Goal: Book appointment/travel/reservation

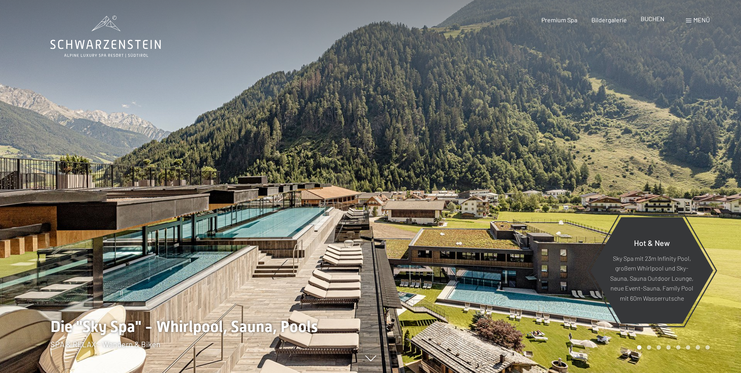
click at [654, 21] on span "BUCHEN" at bounding box center [653, 18] width 24 height 7
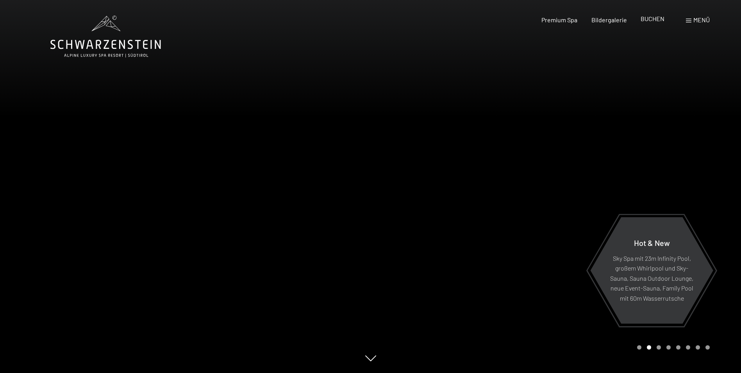
click at [659, 19] on span "BUCHEN" at bounding box center [653, 18] width 24 height 7
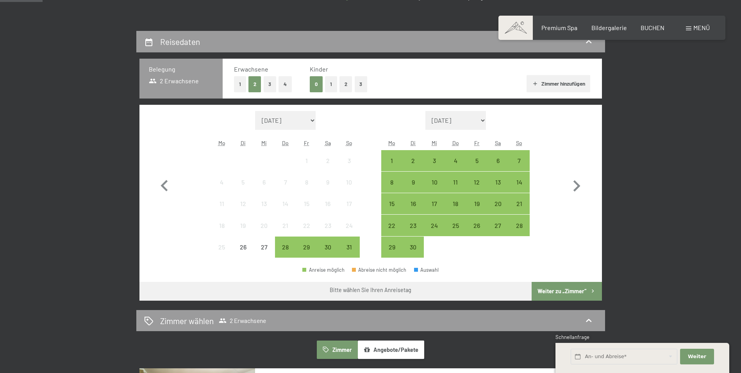
scroll to position [156, 0]
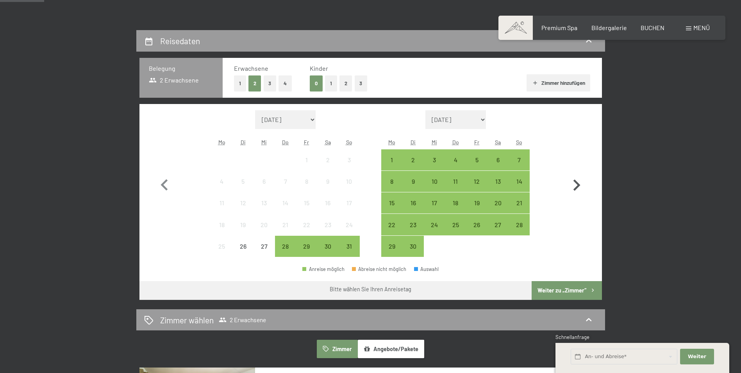
click at [578, 183] on icon "button" at bounding box center [577, 184] width 7 height 11
select select "2025-09-01"
select select "2025-10-01"
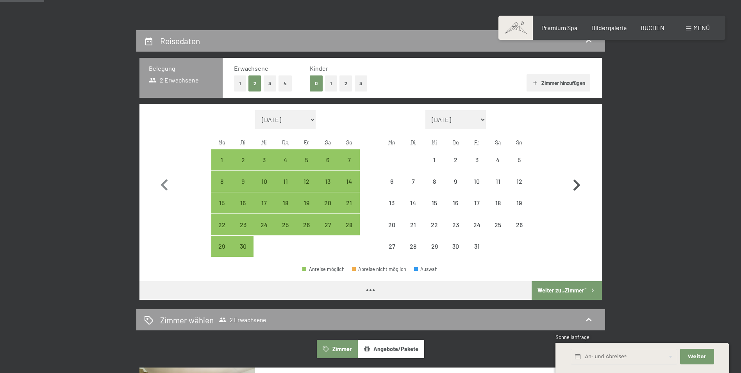
select select "2025-09-01"
select select "[DATE]"
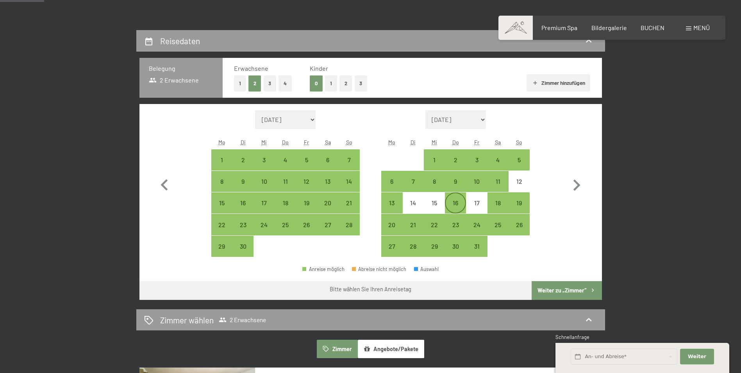
click at [458, 202] on div "16" at bounding box center [456, 210] width 20 height 20
select select "[DATE]"
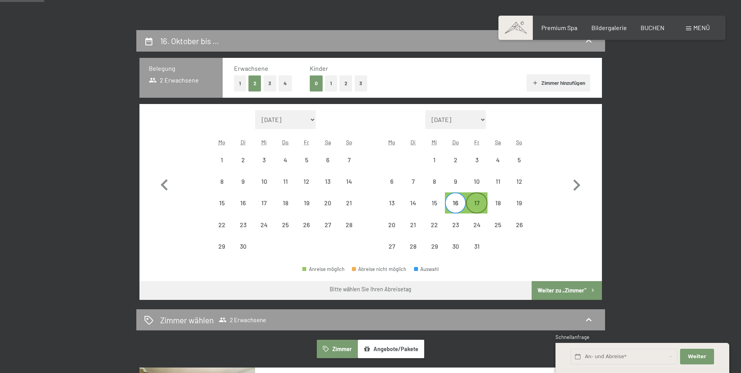
click at [474, 198] on div "17" at bounding box center [477, 203] width 20 height 20
select select "[DATE]"
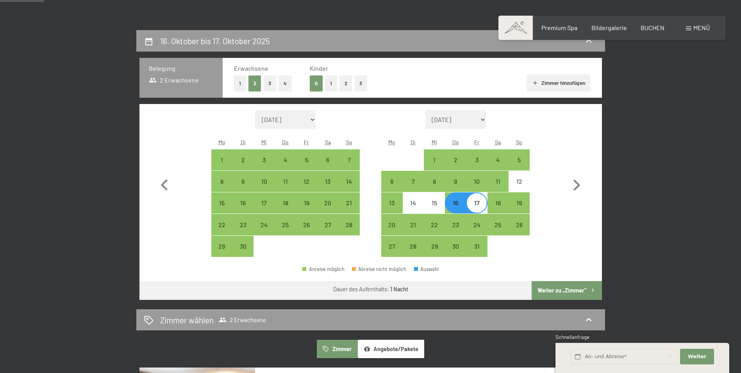
click at [551, 290] on button "Weiter zu „Zimmer“" at bounding box center [567, 290] width 70 height 19
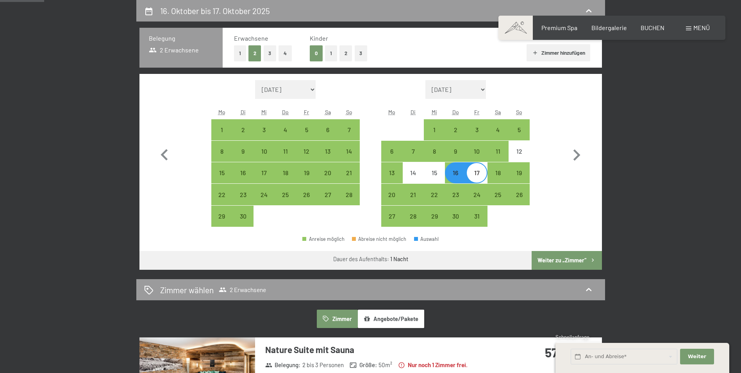
select select "[DATE]"
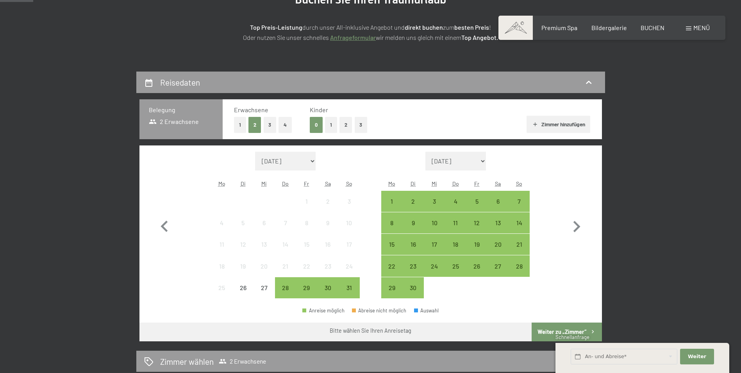
scroll to position [117, 0]
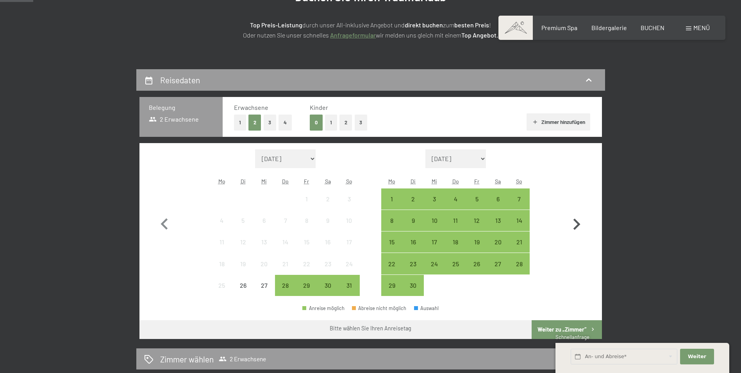
click at [578, 226] on icon "button" at bounding box center [577, 223] width 7 height 11
select select "2025-09-01"
select select "2025-10-01"
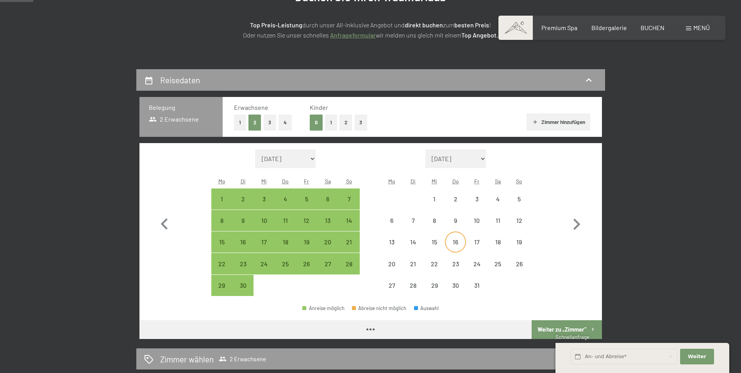
select select "2025-09-01"
select select "2025-10-01"
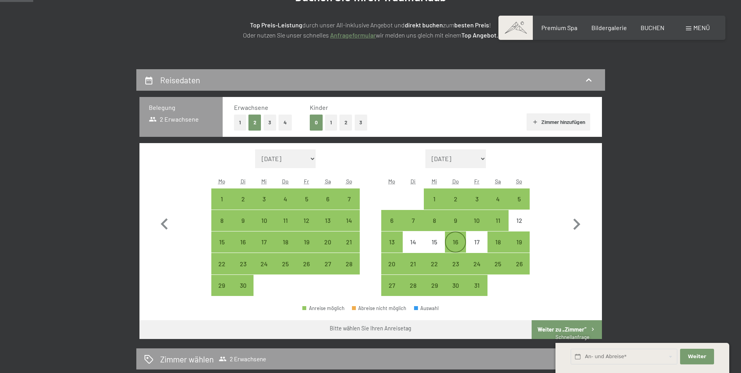
click at [457, 243] on div "16" at bounding box center [456, 249] width 20 height 20
select select "[DATE]"
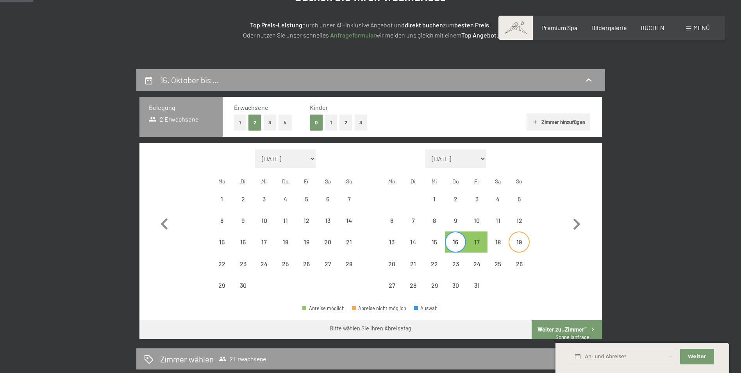
click at [522, 240] on div "19" at bounding box center [520, 249] width 20 height 20
select select "[DATE]"
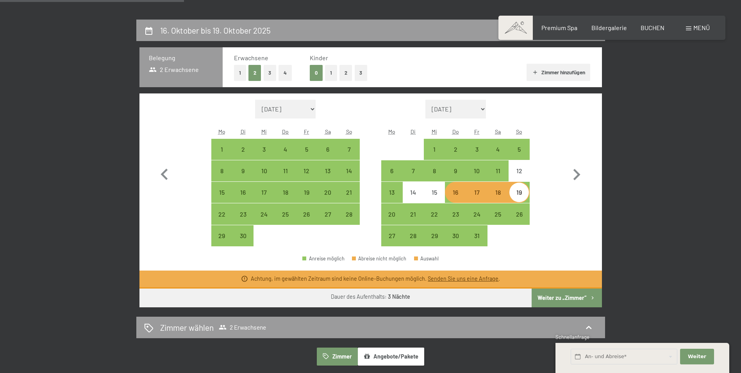
scroll to position [156, 0]
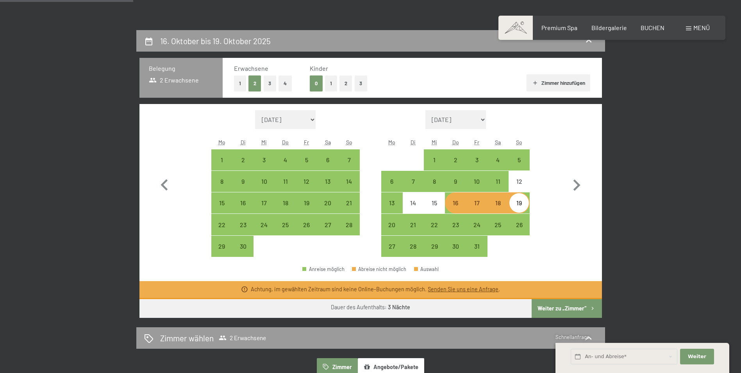
click at [495, 204] on div "18" at bounding box center [498, 210] width 20 height 20
select select "[DATE]"
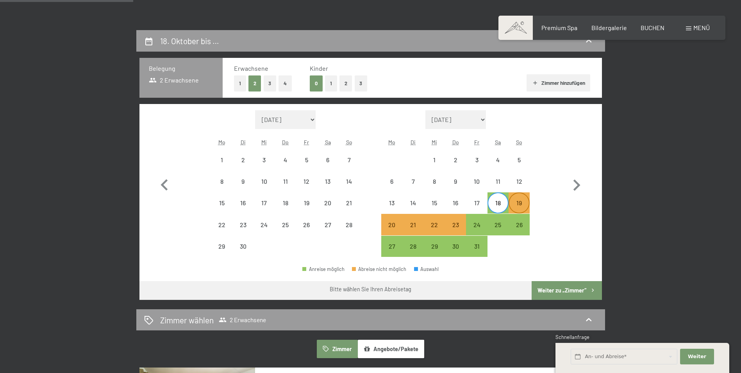
click at [520, 202] on div "19" at bounding box center [520, 210] width 20 height 20
select select "[DATE]"
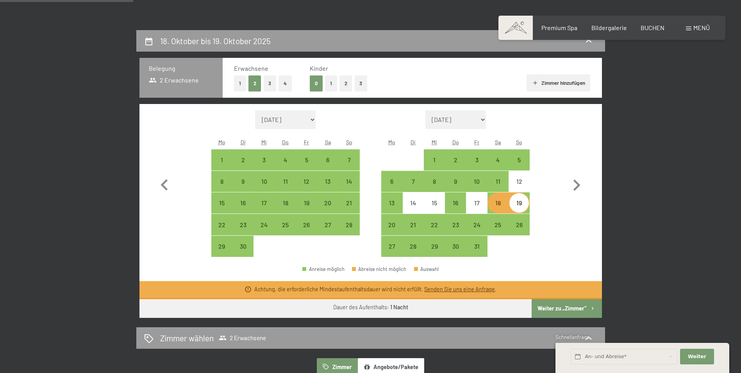
click at [500, 206] on div "18" at bounding box center [498, 210] width 20 height 20
select select "[DATE]"
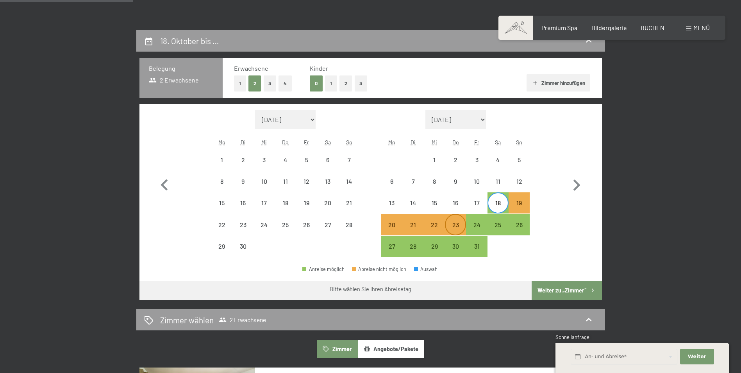
click at [453, 225] on div "23" at bounding box center [456, 232] width 20 height 20
select select "[DATE]"
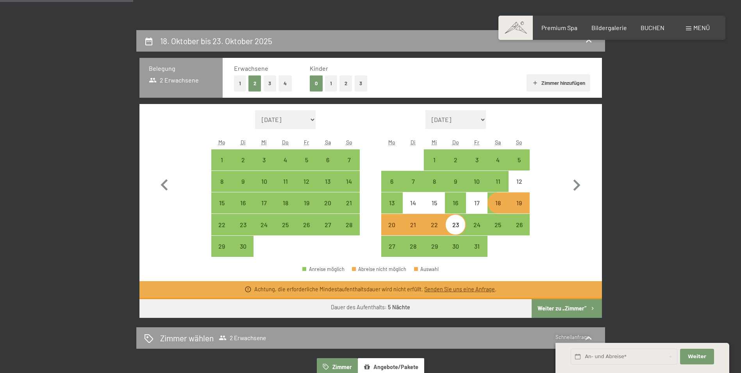
click at [496, 201] on div "18" at bounding box center [498, 210] width 20 height 20
select select "[DATE]"
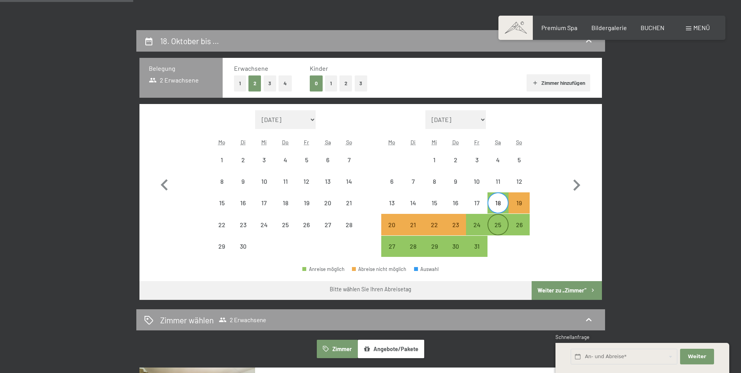
click at [498, 225] on div "25" at bounding box center [498, 232] width 20 height 20
select select "[DATE]"
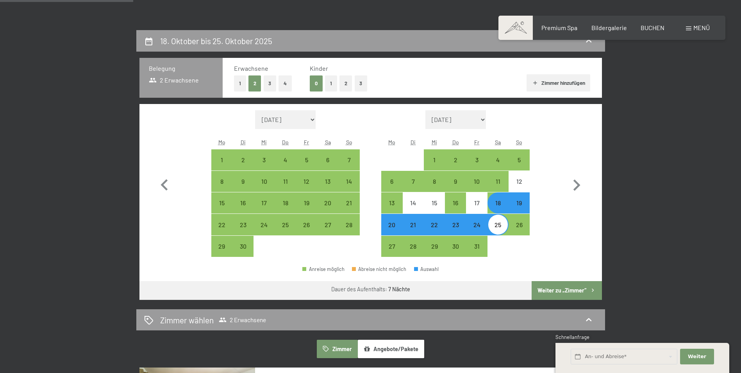
click at [583, 286] on button "Weiter zu „Zimmer“" at bounding box center [567, 290] width 70 height 19
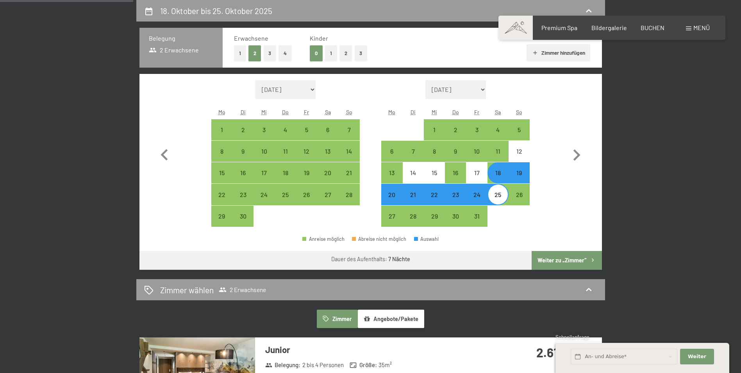
select select "[DATE]"
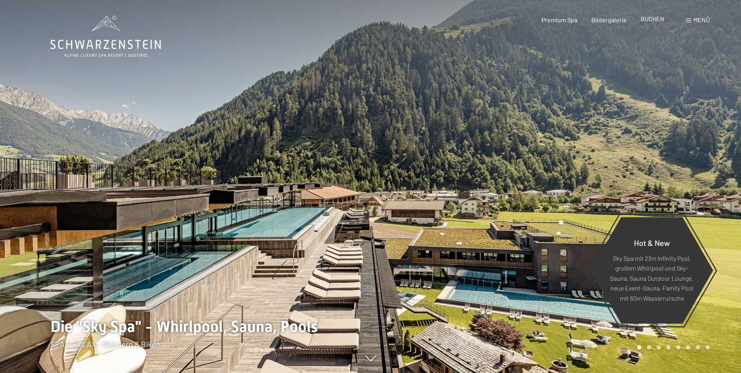
click at [652, 19] on span "BUCHEN" at bounding box center [653, 18] width 24 height 7
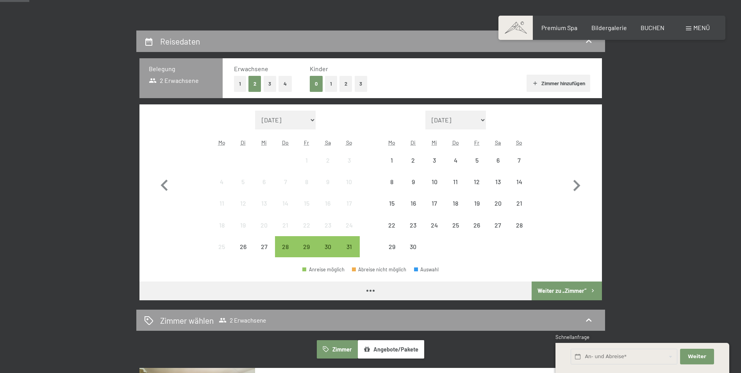
scroll to position [156, 0]
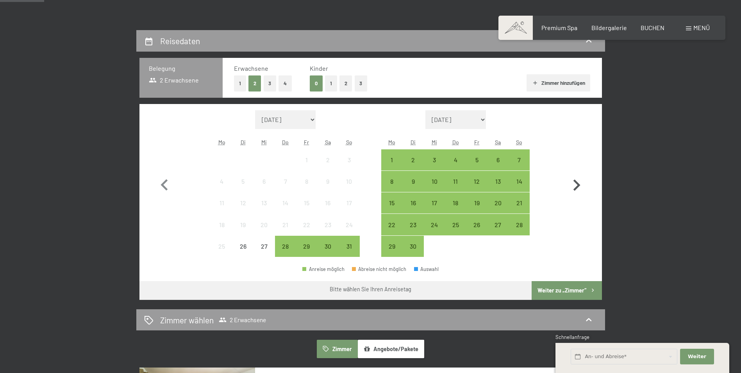
click at [579, 179] on icon "button" at bounding box center [576, 185] width 23 height 23
select select "[DATE]"
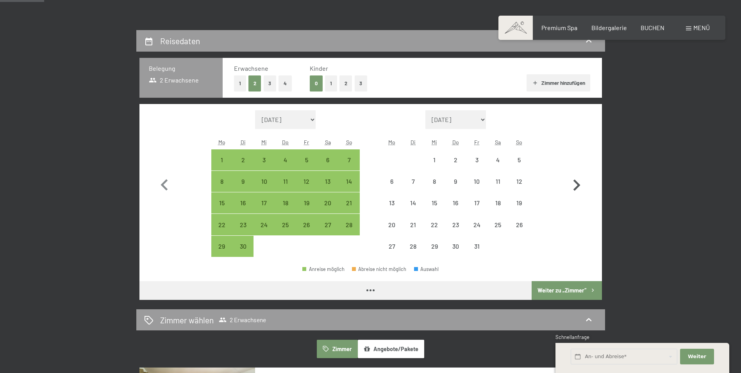
select select "[DATE]"
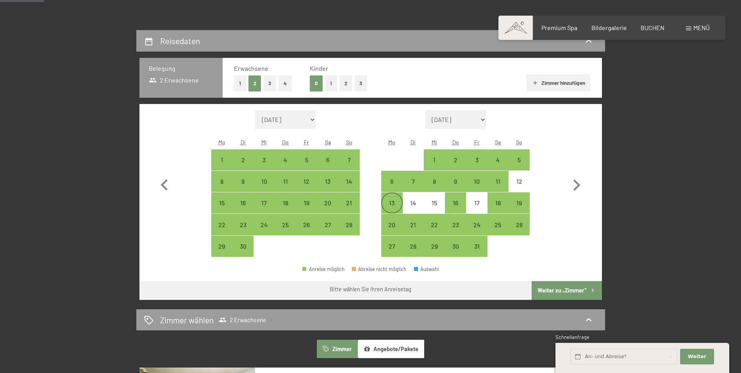
click at [384, 201] on div "13" at bounding box center [392, 210] width 20 height 20
select select "[DATE]"
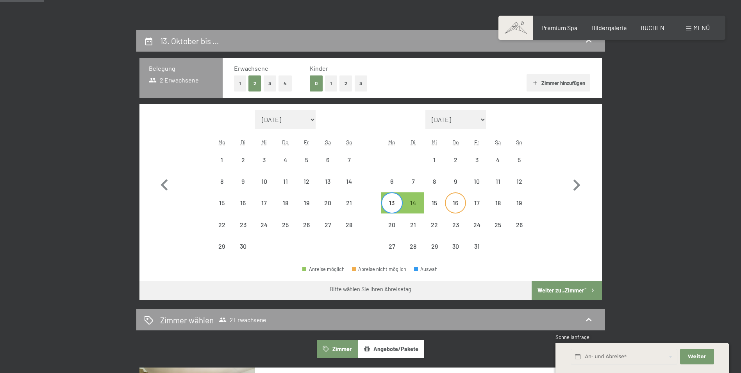
click at [458, 204] on div "16" at bounding box center [456, 210] width 20 height 20
select select "[DATE]"
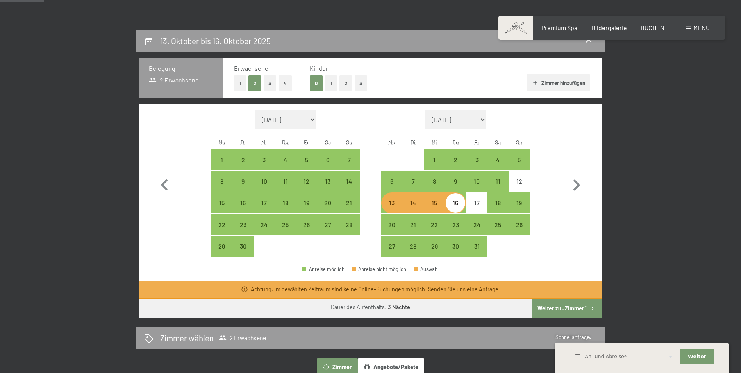
click at [391, 203] on div "13" at bounding box center [392, 210] width 20 height 20
select select "[DATE]"
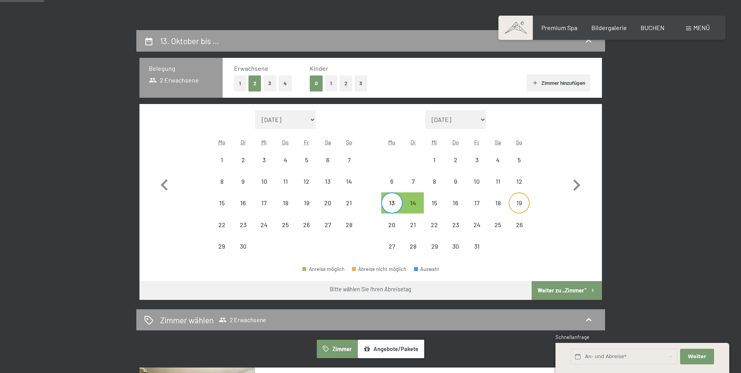
click at [522, 204] on div "19" at bounding box center [520, 210] width 20 height 20
select select "[DATE]"
